Goal: Find specific page/section: Find specific page/section

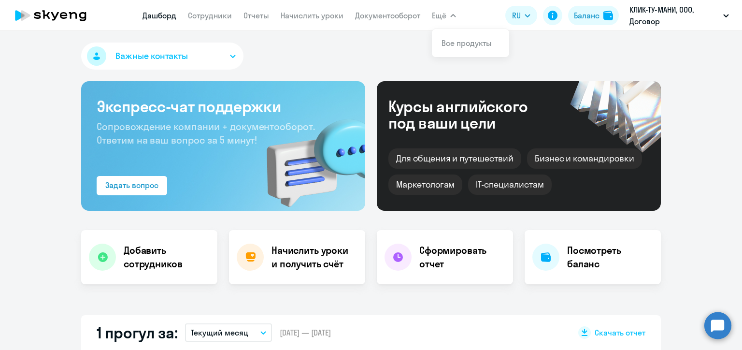
select select "30"
click at [204, 17] on link "Сотрудники" at bounding box center [210, 16] width 44 height 10
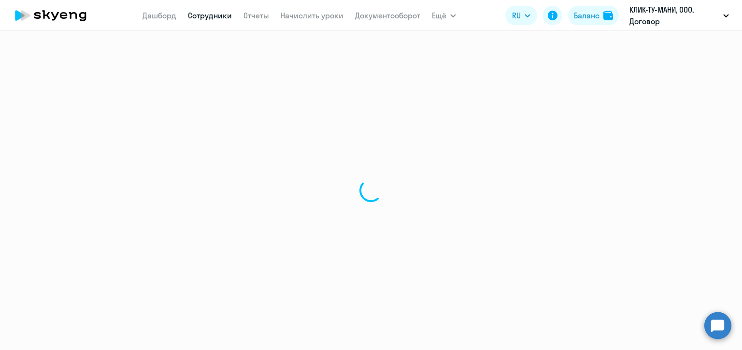
select select "30"
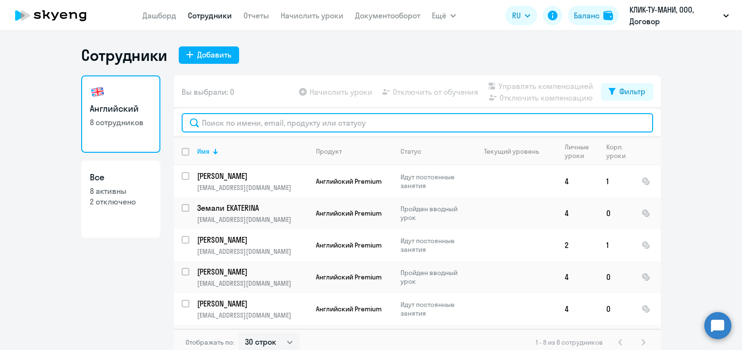
click at [263, 122] on input "text" at bounding box center [417, 122] width 471 height 19
paste input "184174"
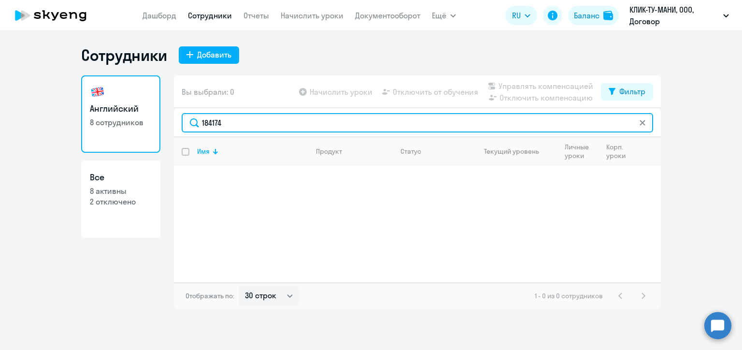
click at [213, 123] on input "184174" at bounding box center [417, 122] width 471 height 19
paste input "[EMAIL_ADDRESS][DOMAIN_NAME]"
type input "[EMAIL_ADDRESS][DOMAIN_NAME]"
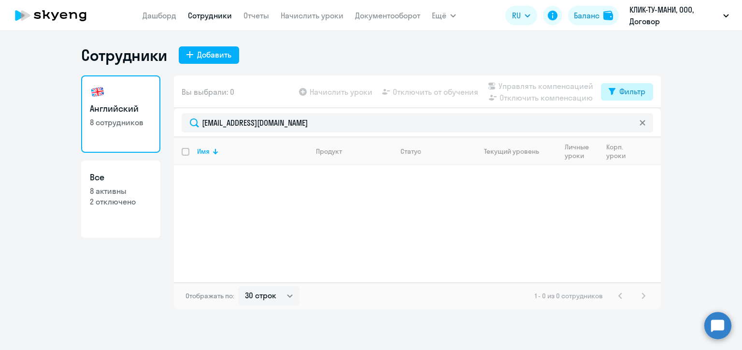
click at [626, 91] on div "Фильтр" at bounding box center [632, 91] width 26 height 12
click at [637, 122] on span at bounding box center [637, 123] width 16 height 10
click at [629, 123] on input "checkbox" at bounding box center [628, 123] width 0 height 0
checkbox input "true"
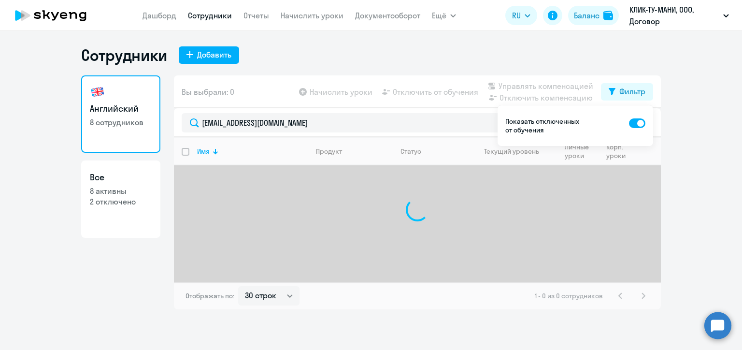
click at [713, 157] on ng-component "Сотрудники Добавить Английский 8 сотрудников Все 8 активны 2 отключено Вы выбра…" at bounding box center [371, 177] width 742 height 264
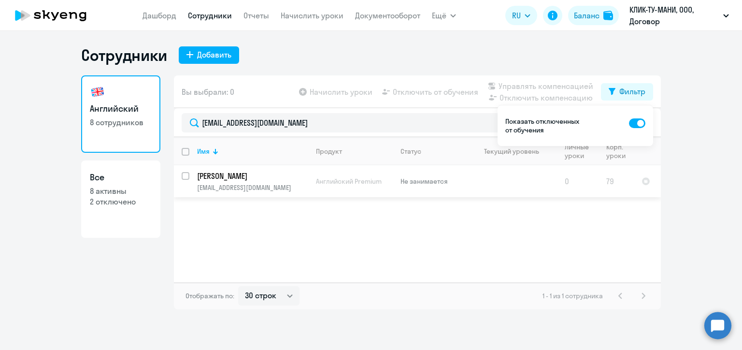
click at [469, 178] on td at bounding box center [512, 181] width 90 height 32
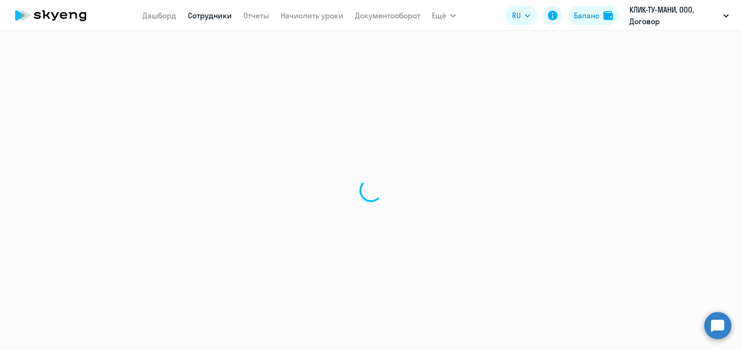
select select "english"
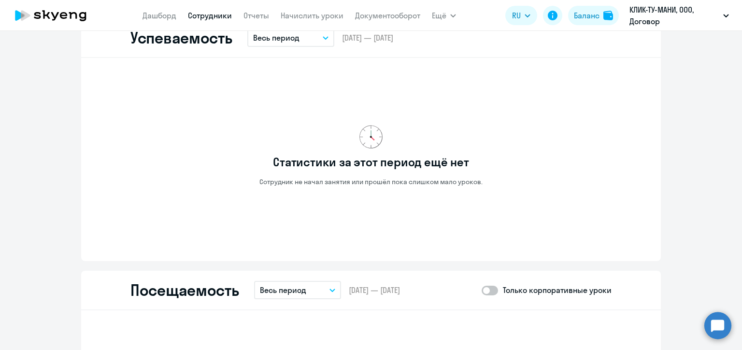
scroll to position [869, 0]
